Goal: Transaction & Acquisition: Obtain resource

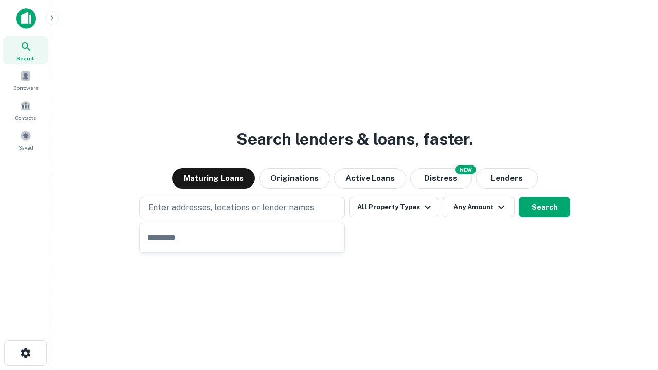
type input "**********"
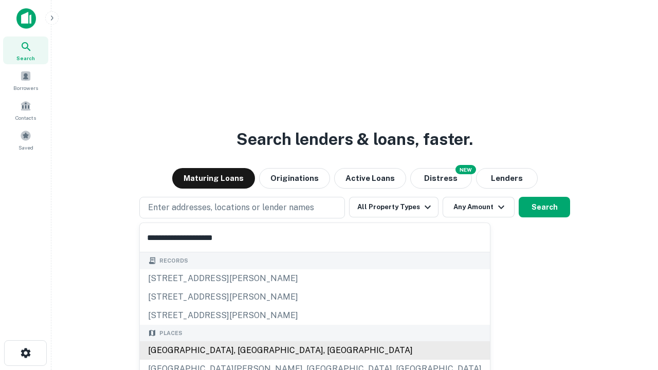
click at [246, 351] on div "[GEOGRAPHIC_DATA], [GEOGRAPHIC_DATA], [GEOGRAPHIC_DATA]" at bounding box center [315, 351] width 350 height 19
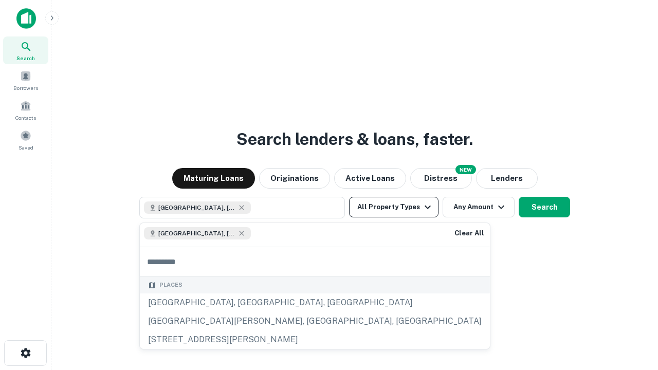
click at [394, 207] on button "All Property Types" at bounding box center [393, 207] width 89 height 21
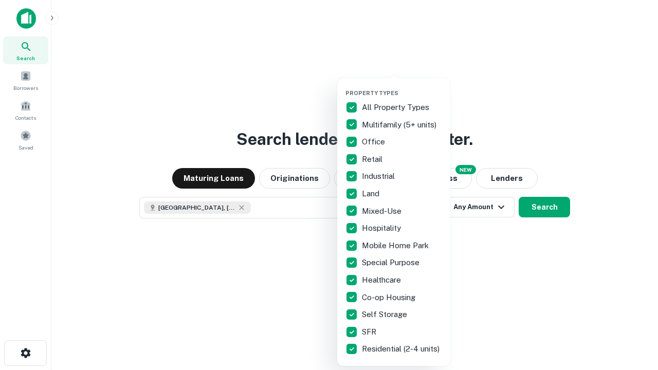
click at [402, 86] on button "button" at bounding box center [402, 86] width 113 height 1
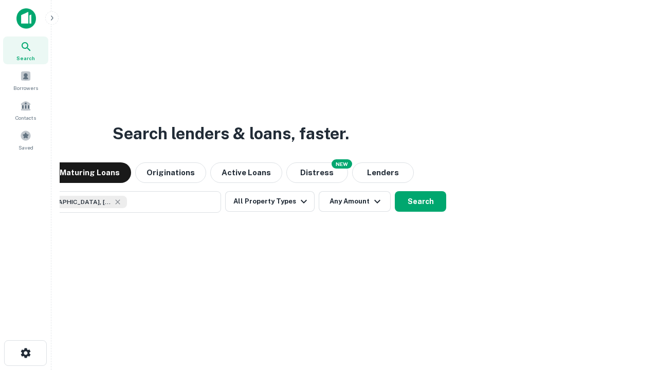
scroll to position [16, 0]
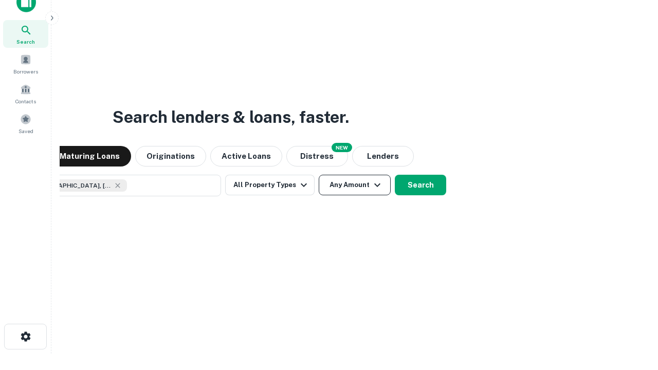
click at [319, 175] on button "Any Amount" at bounding box center [355, 185] width 72 height 21
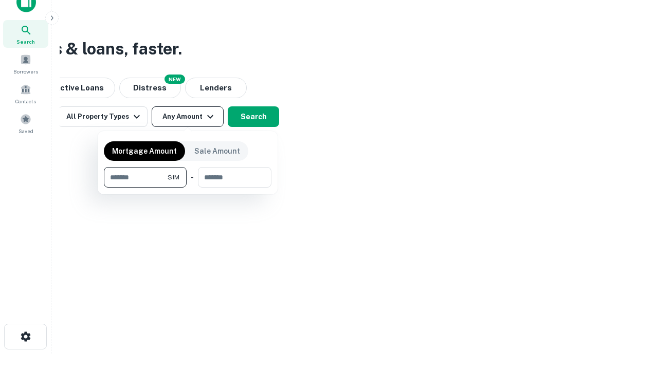
type input "*******"
click at [188, 188] on button "button" at bounding box center [188, 188] width 168 height 1
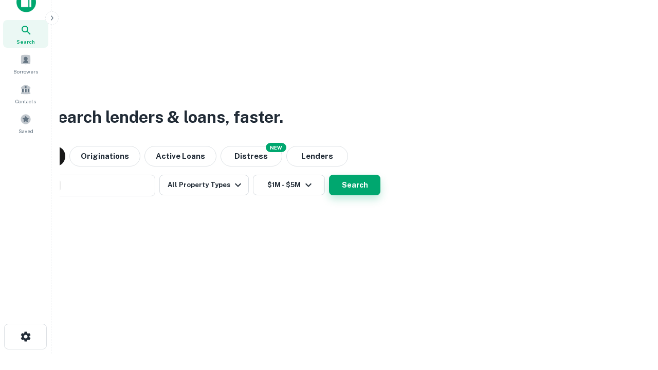
click at [329, 175] on button "Search" at bounding box center [354, 185] width 51 height 21
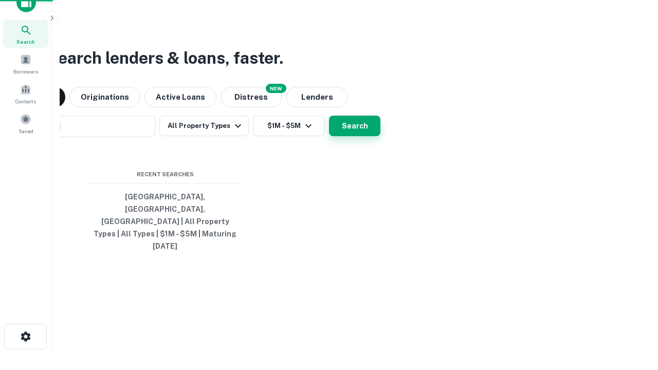
scroll to position [27, 291]
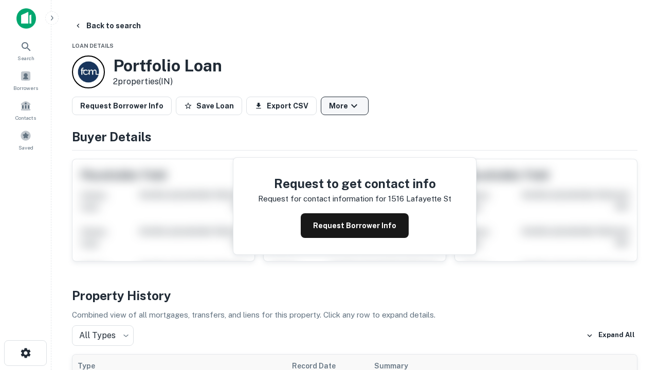
click at [345, 106] on button "More" at bounding box center [345, 106] width 48 height 19
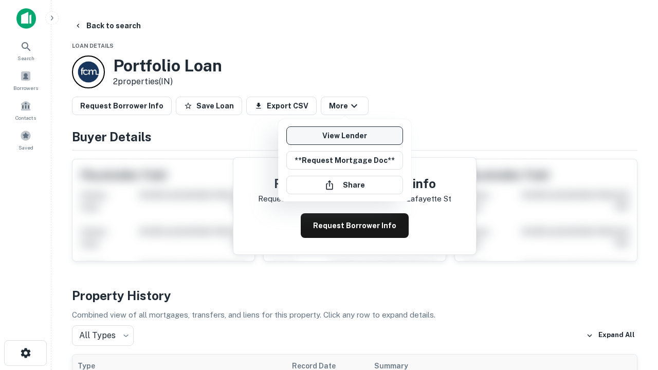
click at [345, 136] on link "View Lender" at bounding box center [344, 136] width 117 height 19
